Goal: Task Accomplishment & Management: Use online tool/utility

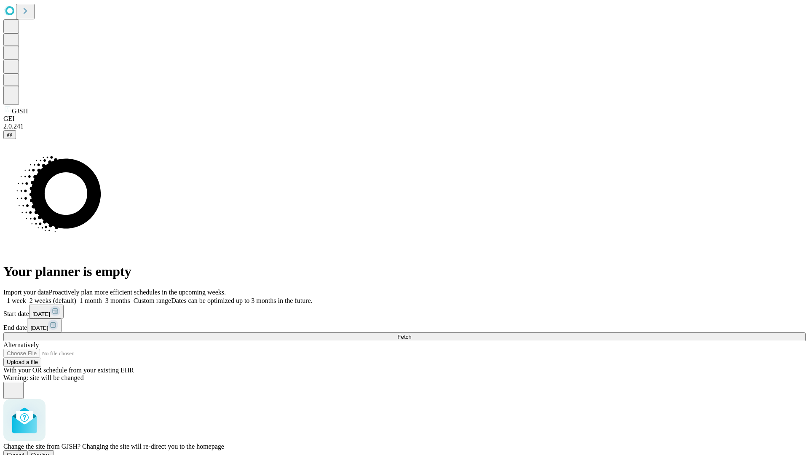
click at [51, 452] on span "Confirm" at bounding box center [41, 455] width 20 height 6
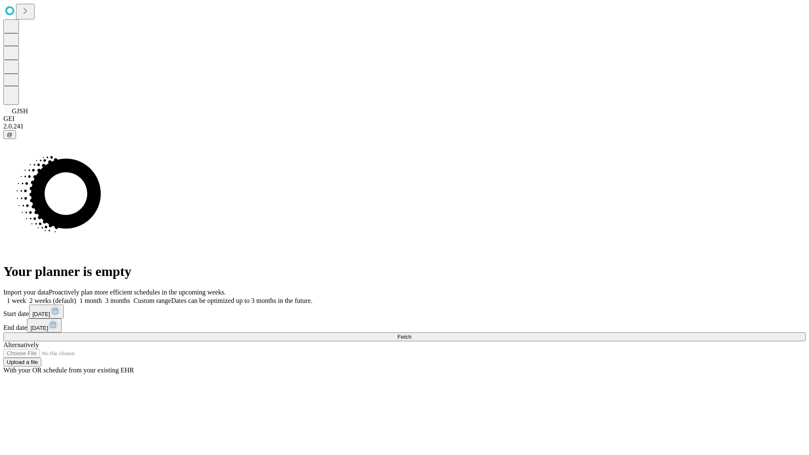
click at [76, 297] on label "2 weeks (default)" at bounding box center [51, 300] width 50 height 7
click at [411, 334] on span "Fetch" at bounding box center [405, 337] width 14 height 6
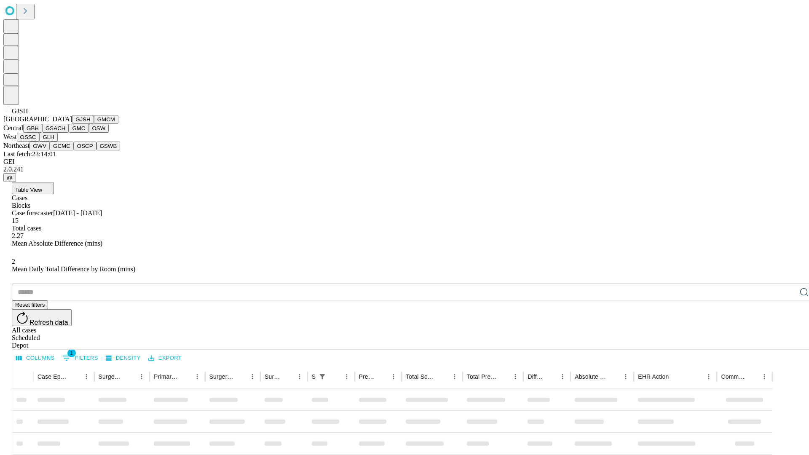
click at [94, 124] on button "GMCM" at bounding box center [106, 119] width 24 height 9
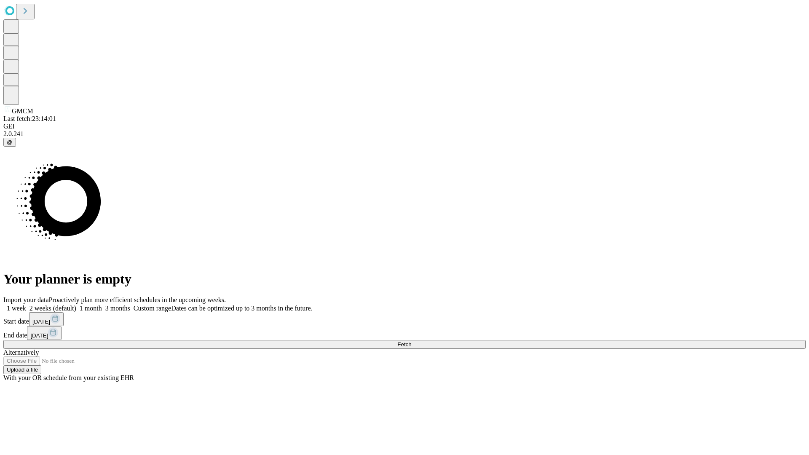
click at [76, 305] on label "2 weeks (default)" at bounding box center [51, 308] width 50 height 7
click at [411, 341] on span "Fetch" at bounding box center [405, 344] width 14 height 6
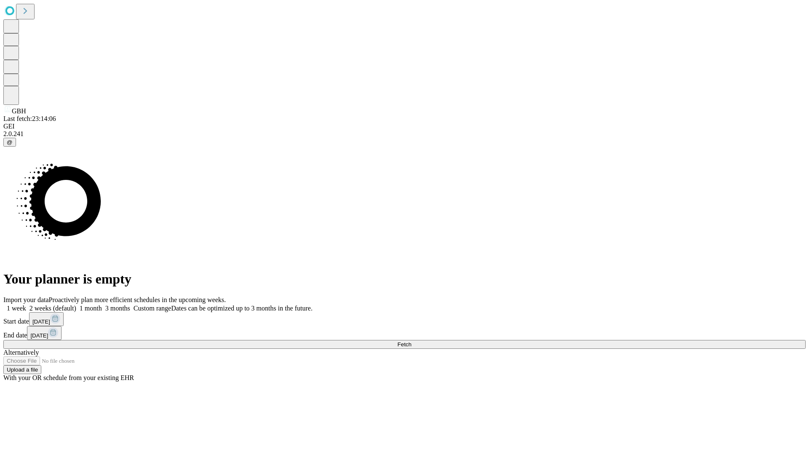
click at [76, 305] on label "2 weeks (default)" at bounding box center [51, 308] width 50 height 7
click at [411, 341] on span "Fetch" at bounding box center [405, 344] width 14 height 6
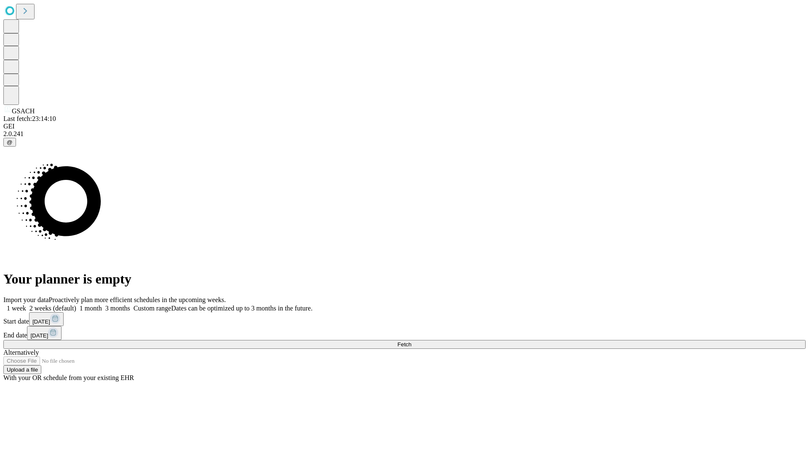
click at [76, 305] on label "2 weeks (default)" at bounding box center [51, 308] width 50 height 7
click at [411, 341] on span "Fetch" at bounding box center [405, 344] width 14 height 6
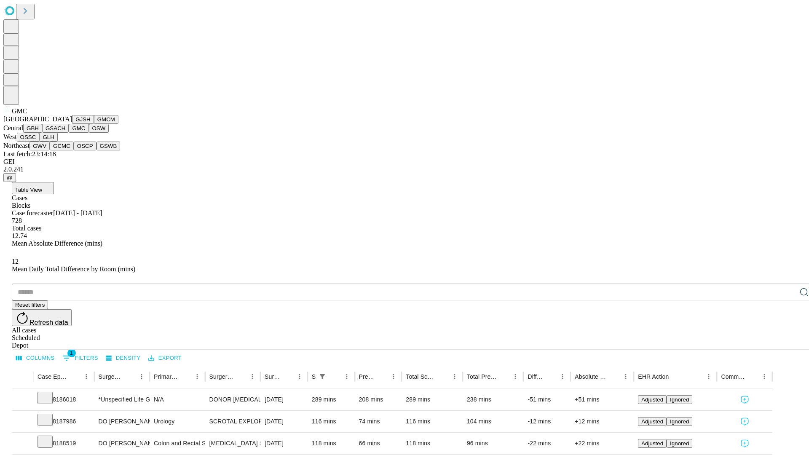
click at [89, 133] on button "OSW" at bounding box center [99, 128] width 20 height 9
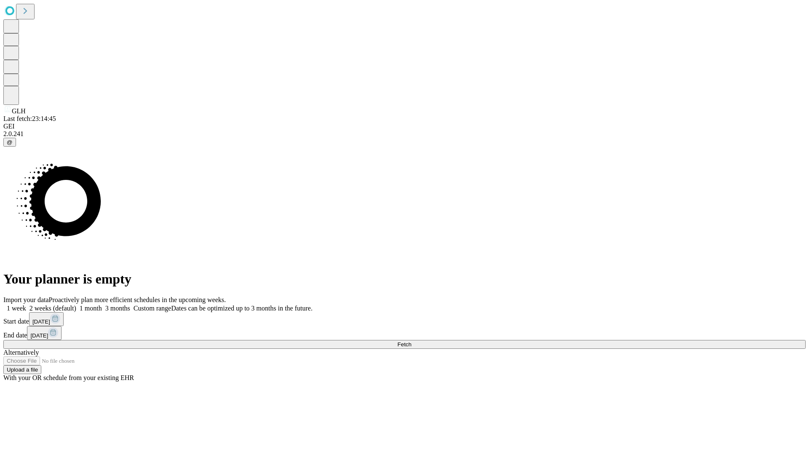
click at [76, 305] on label "2 weeks (default)" at bounding box center [51, 308] width 50 height 7
click at [411, 341] on span "Fetch" at bounding box center [405, 344] width 14 height 6
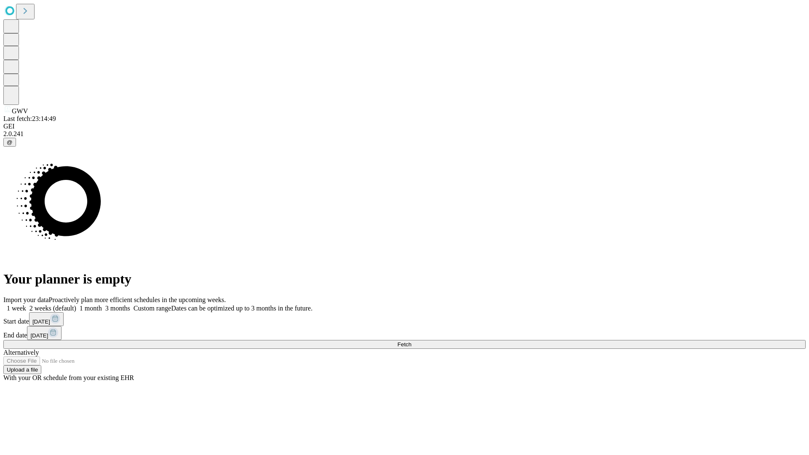
click at [411, 341] on span "Fetch" at bounding box center [405, 344] width 14 height 6
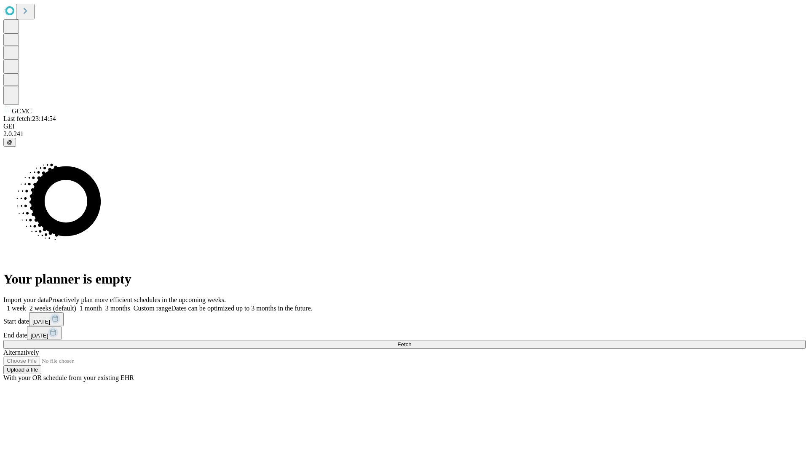
click at [76, 305] on label "2 weeks (default)" at bounding box center [51, 308] width 50 height 7
click at [411, 341] on span "Fetch" at bounding box center [405, 344] width 14 height 6
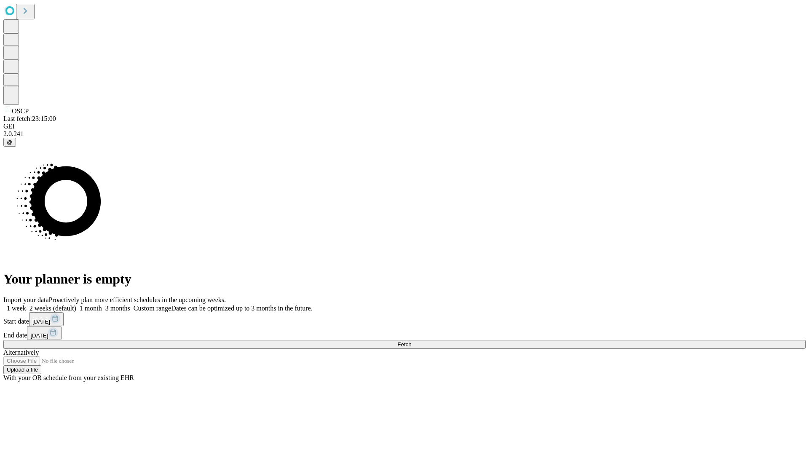
click at [76, 305] on label "2 weeks (default)" at bounding box center [51, 308] width 50 height 7
click at [411, 341] on span "Fetch" at bounding box center [405, 344] width 14 height 6
